Goal: Information Seeking & Learning: Find specific fact

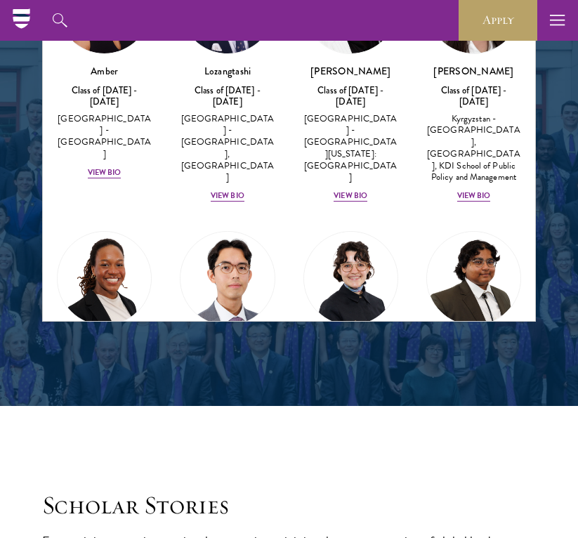
scroll to position [1584, 0]
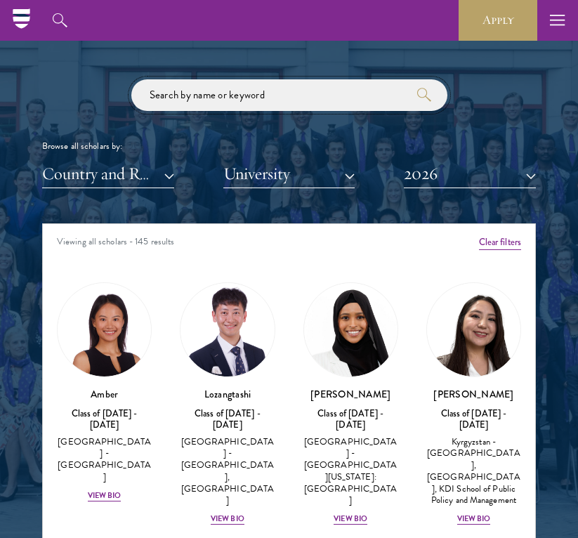
click at [258, 107] on input "search" at bounding box center [289, 95] width 316 height 32
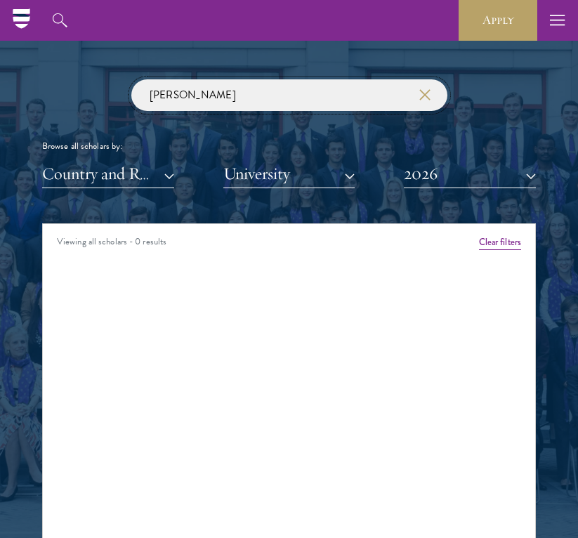
type input "[PERSON_NAME]"
click at [455, 175] on button "2026" at bounding box center [470, 173] width 132 height 29
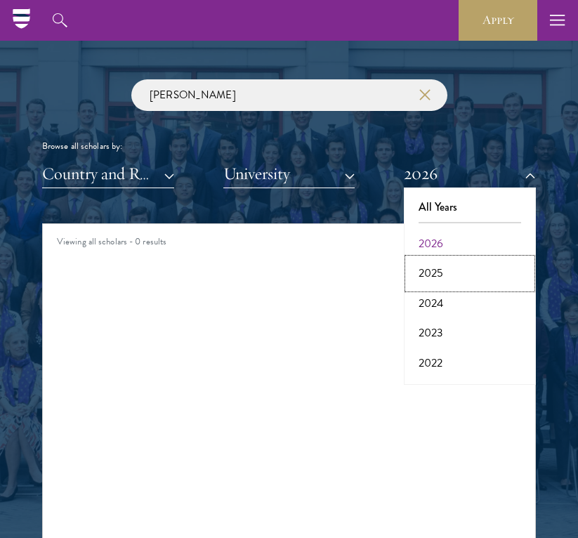
click at [433, 287] on button "2025" at bounding box center [470, 274] width 124 height 30
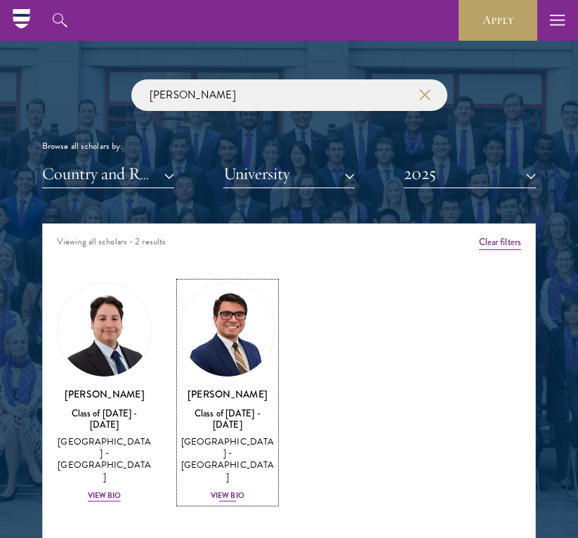
click at [261, 367] on link "[PERSON_NAME] Class of [DATE] - [DATE] [GEOGRAPHIC_DATA] - [GEOGRAPHIC_DATA] Vi…" at bounding box center [227, 392] width 95 height 220
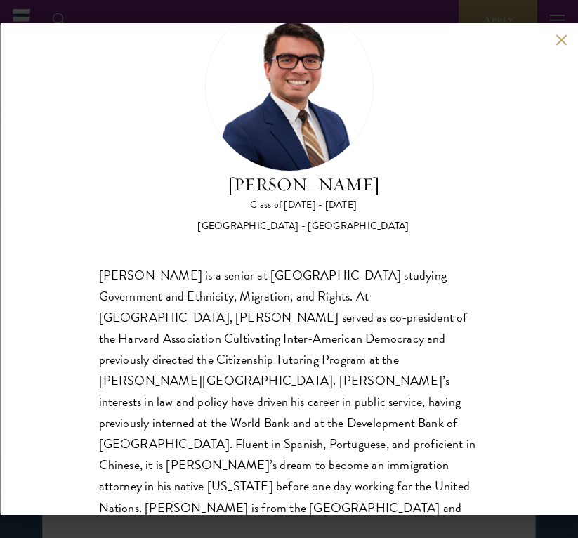
scroll to position [65, 0]
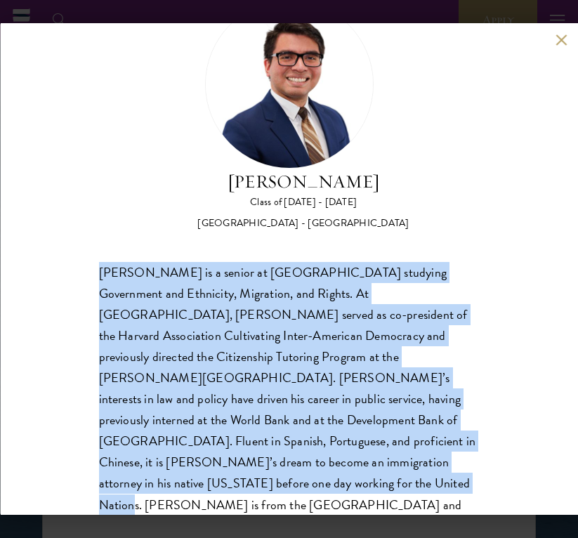
drag, startPoint x: 99, startPoint y: 273, endPoint x: 430, endPoint y: 466, distance: 383.5
click at [430, 466] on div "[PERSON_NAME] is a senior at [GEOGRAPHIC_DATA] studying Government and Ethnicit…" at bounding box center [288, 399] width 381 height 275
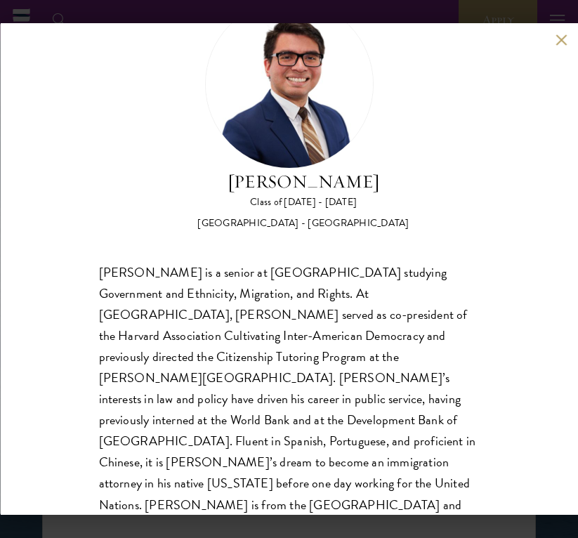
click at [152, 162] on div "[PERSON_NAME] Class of [DATE] - [DATE] [GEOGRAPHIC_DATA] - [GEOGRAPHIC_DATA]" at bounding box center [288, 115] width 381 height 230
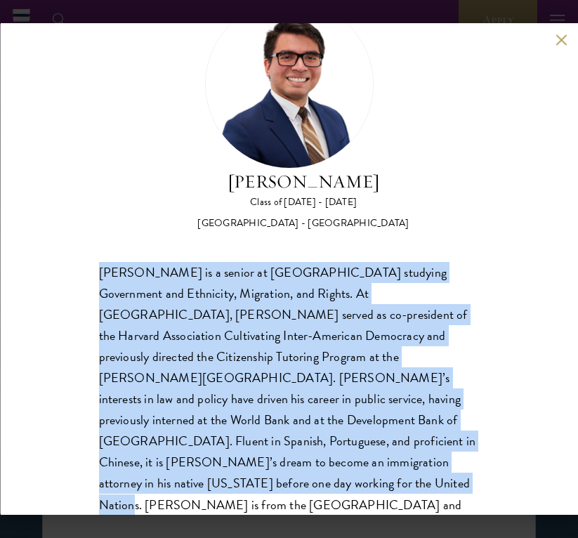
drag, startPoint x: 95, startPoint y: 275, endPoint x: 421, endPoint y: 480, distance: 385.7
click at [421, 480] on div "[PERSON_NAME] Class of [DATE] - [DATE] [GEOGRAPHIC_DATA] - [GEOGRAPHIC_DATA] [P…" at bounding box center [289, 269] width 578 height 492
copy div "[PERSON_NAME] is a senior at [GEOGRAPHIC_DATA] studying Government and Ethnicit…"
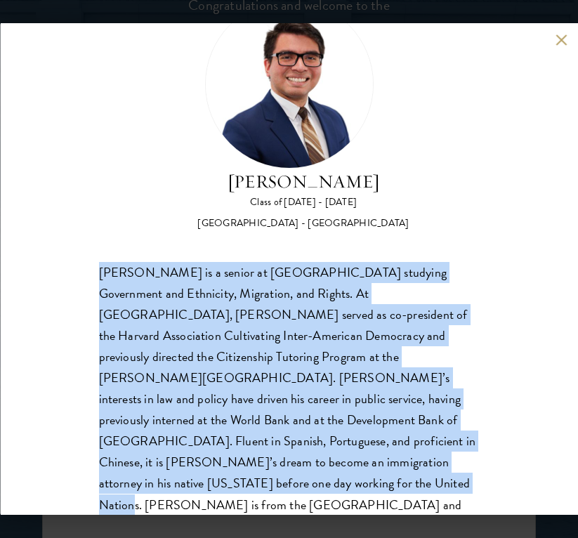
scroll to position [1592, 0]
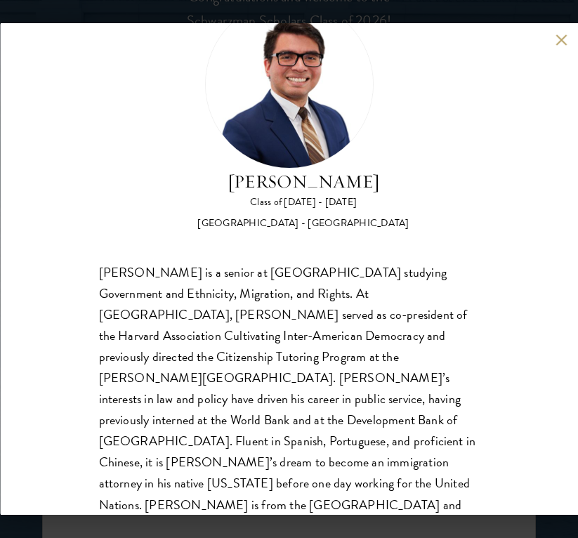
click at [565, 48] on div "[PERSON_NAME] Class of [DATE] - [DATE] [GEOGRAPHIC_DATA] - [GEOGRAPHIC_DATA] [P…" at bounding box center [289, 269] width 578 height 492
click at [563, 43] on button at bounding box center [562, 40] width 12 height 12
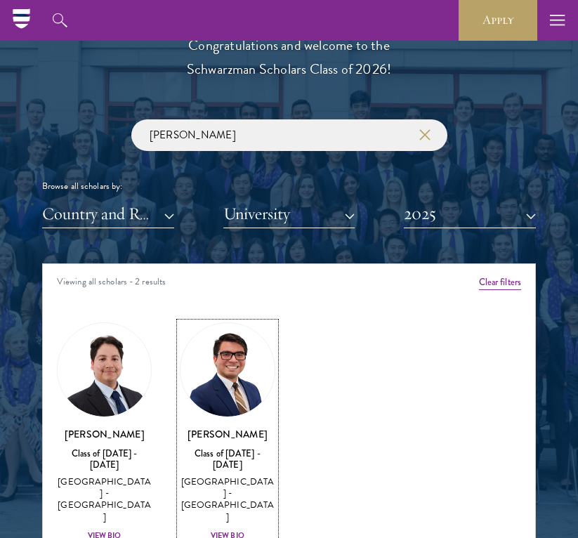
scroll to position [1467, 0]
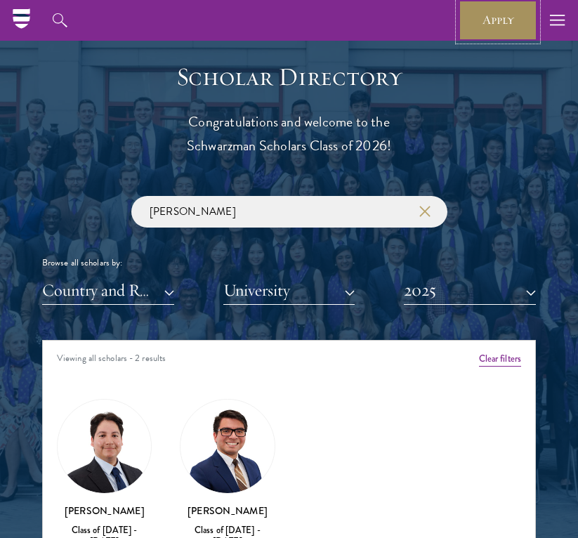
click at [491, 26] on link "Apply" at bounding box center [498, 20] width 79 height 41
